Goal: Find specific page/section: Find specific page/section

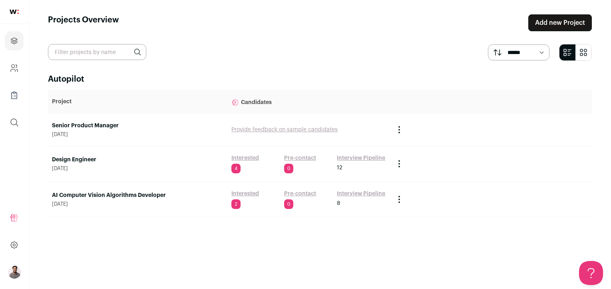
click at [249, 156] on link "Interested" at bounding box center [245, 158] width 28 height 8
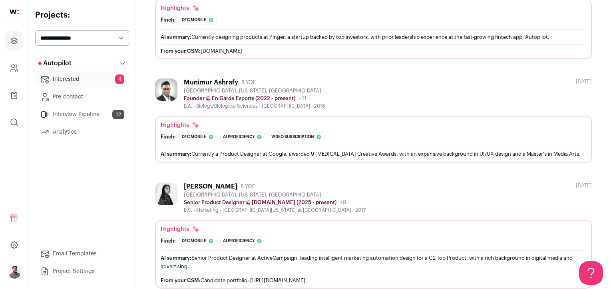
scroll to position [269, 0]
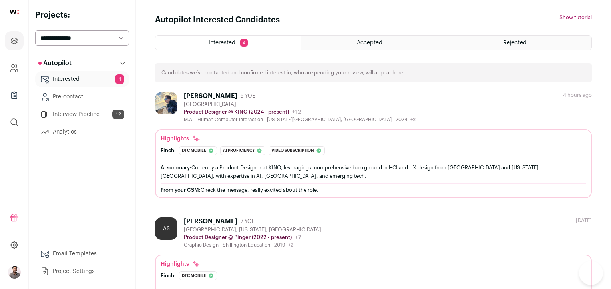
scroll to position [269, 0]
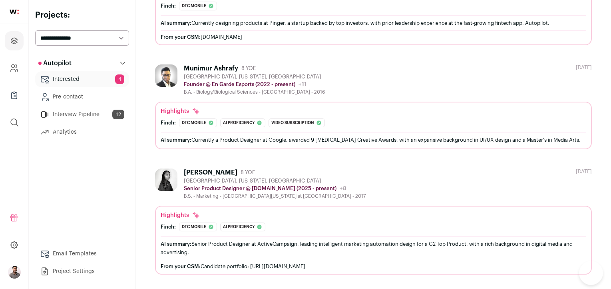
click at [332, 96] on div "Munimur Ashrafy 8 YOE [GEOGRAPHIC_DATA], [US_STATE], [GEOGRAPHIC_DATA] Founder …" at bounding box center [373, 106] width 437 height 84
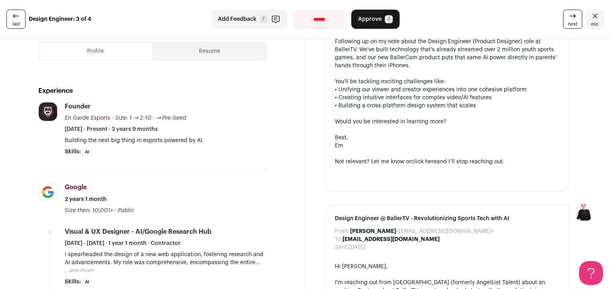
scroll to position [446, 0]
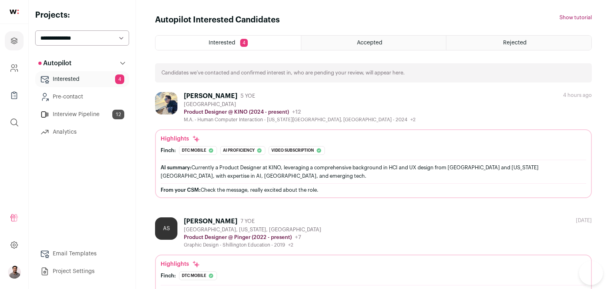
scroll to position [269, 0]
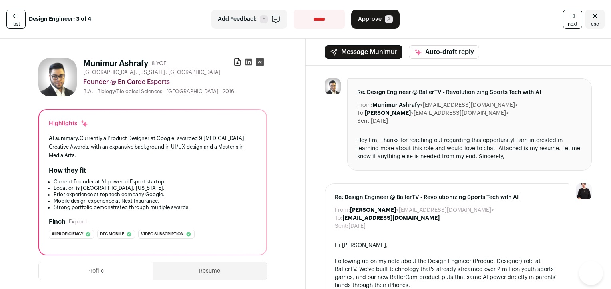
click at [246, 63] on icon at bounding box center [248, 62] width 7 height 7
